Goal: Register for event/course

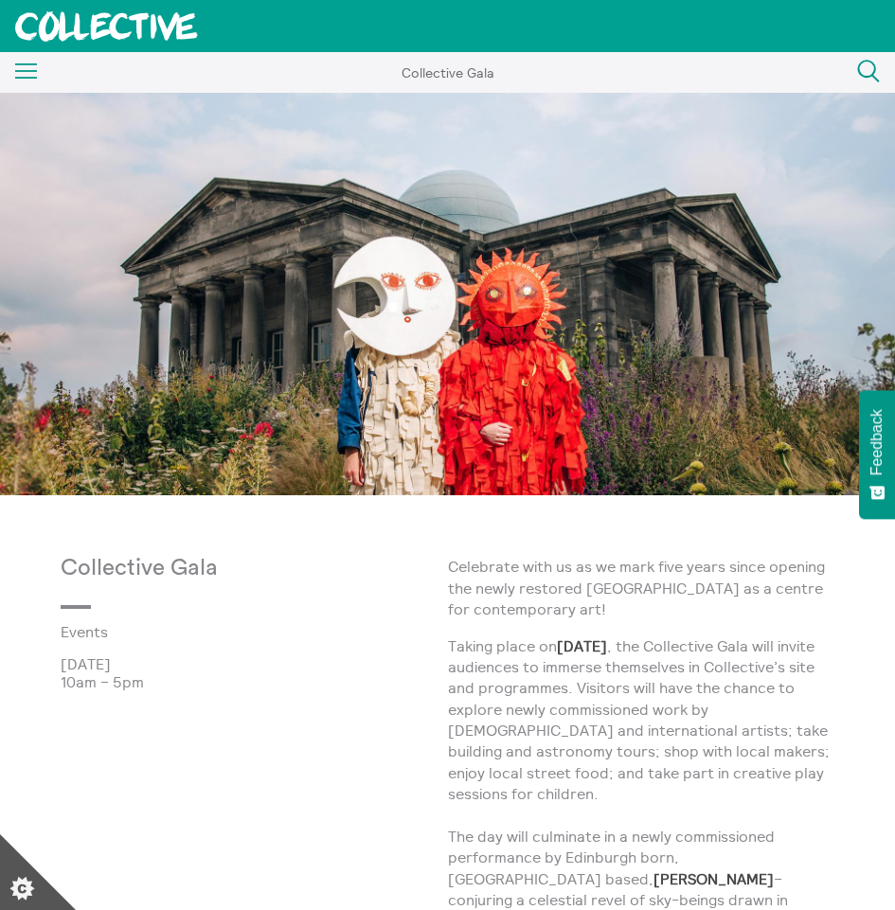
click at [0, 0] on link "Events" at bounding box center [0, 0] width 0 height 0
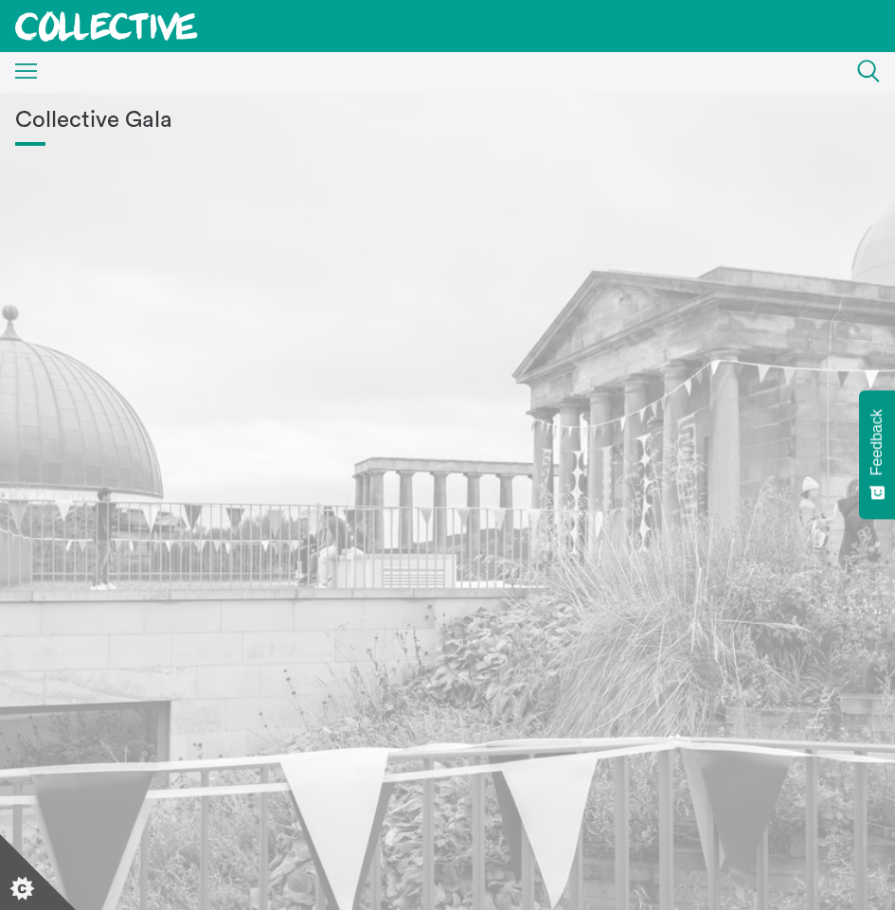
click at [151, 236] on div "Collective Gala" at bounding box center [447, 525] width 864 height 834
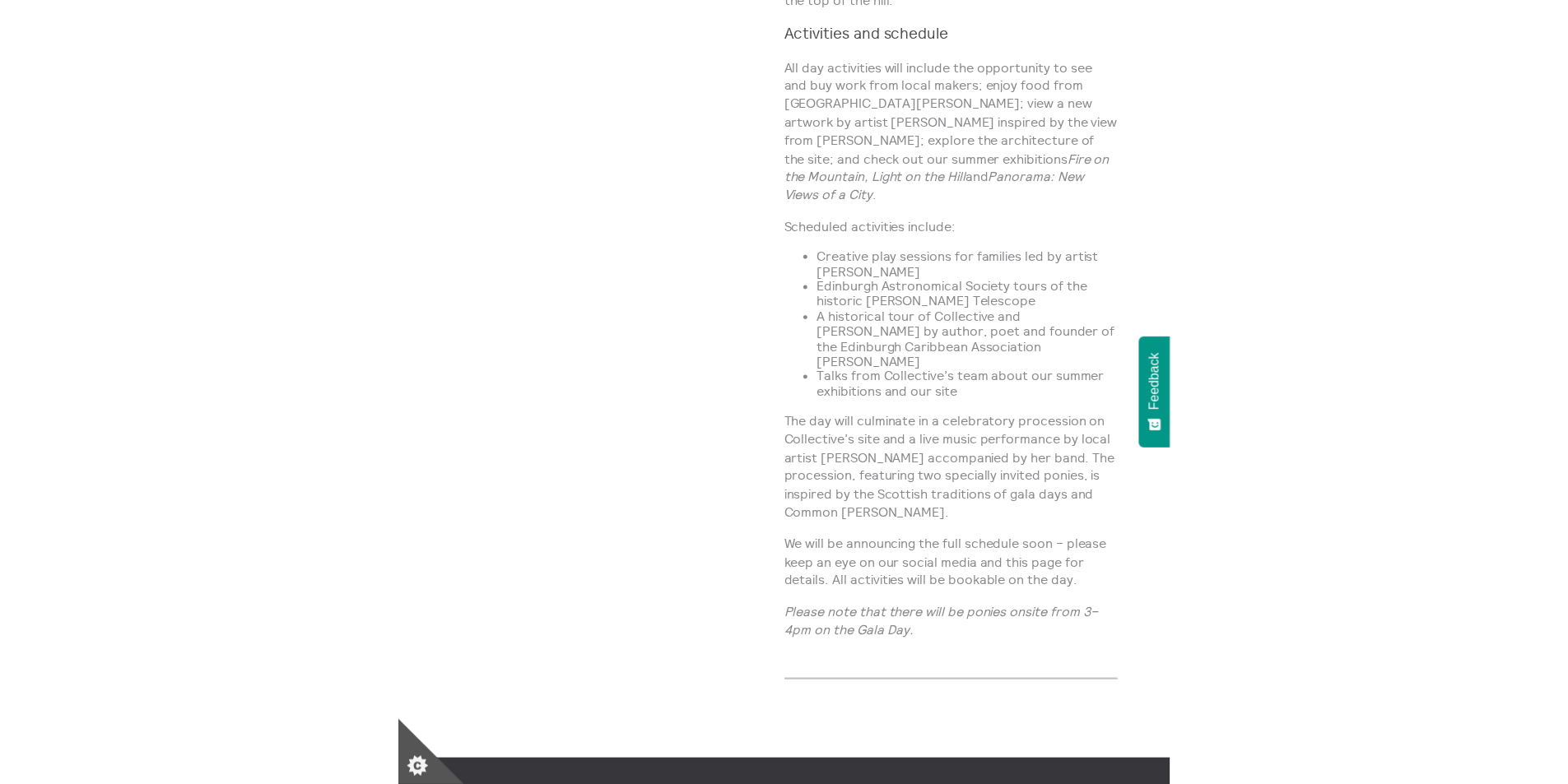
scroll to position [1580, 0]
